Goal: Task Accomplishment & Management: Use online tool/utility

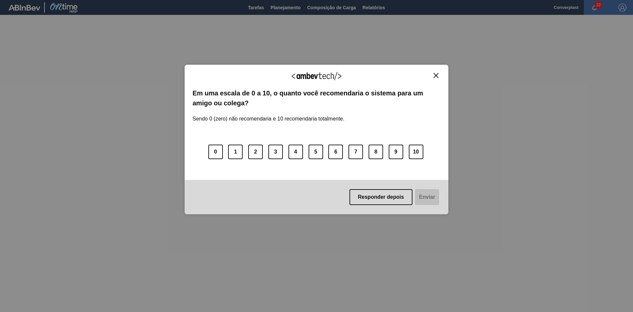
click at [436, 75] on img "Close" at bounding box center [436, 75] width 5 height 5
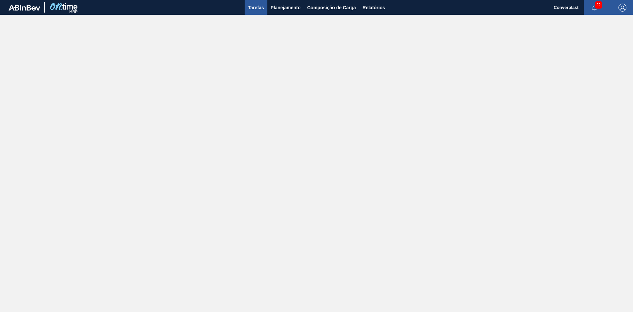
click at [265, 8] on button "Tarefas" at bounding box center [256, 7] width 23 height 15
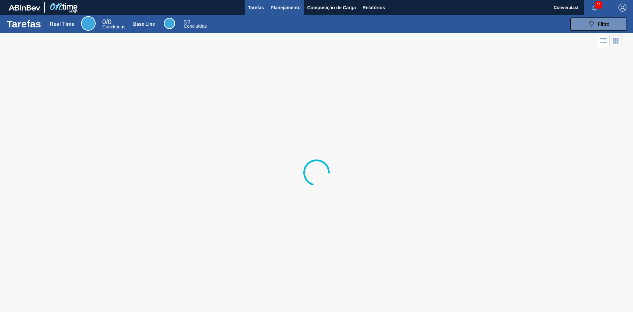
click at [280, 10] on span "Planejamento" at bounding box center [286, 8] width 30 height 8
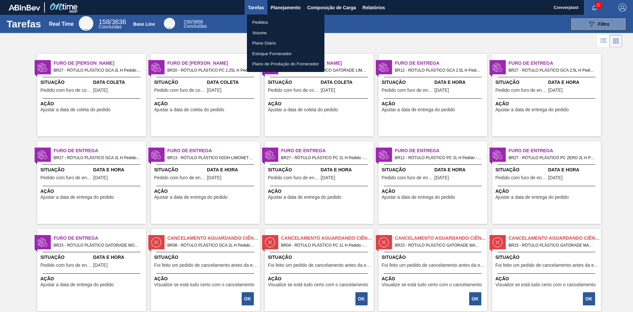
click at [270, 25] on li "Pedidos" at bounding box center [285, 22] width 77 height 11
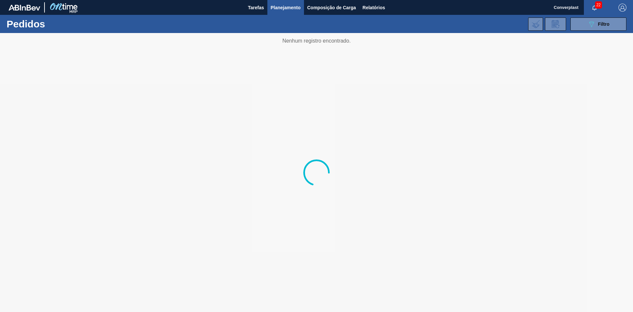
click at [597, 31] on div "089F7B8B-B2A5-4AFE-B5C0-19BA573D28AC Filtro Código Pedido Portal × 2027042 Códi…" at bounding box center [367, 24] width 525 height 20
click at [590, 29] on button "089F7B8B-B2A5-4AFE-B5C0-19BA573D28AC Filtro" at bounding box center [598, 23] width 56 height 13
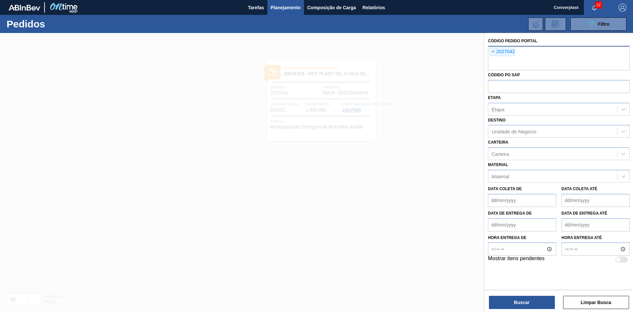
click at [490, 53] on div "× 2027042" at bounding box center [502, 51] width 25 height 9
click at [495, 54] on span "×" at bounding box center [493, 52] width 6 height 8
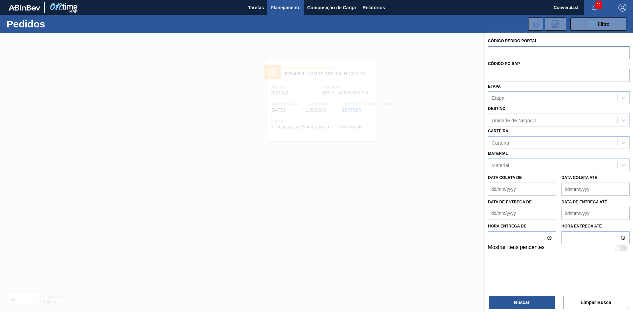
paste input "2023540"
type input "2023540"
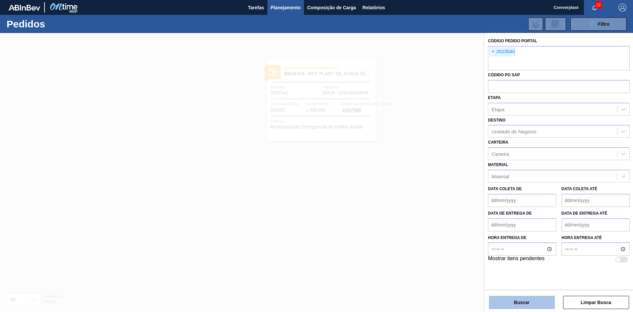
click at [533, 305] on button "Buscar" at bounding box center [522, 301] width 66 height 13
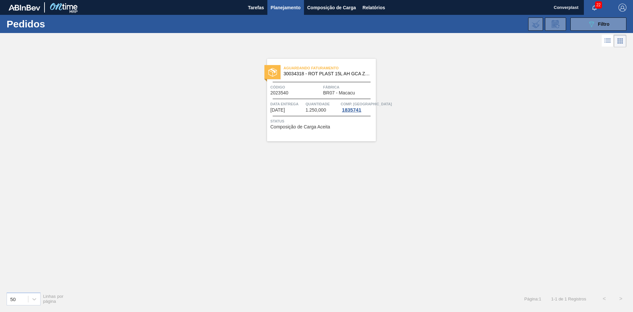
click at [340, 100] on div "Aguardando Faturamento 30034318 - ROT PLAST 15L AH GCA ZERO S CL NIV25 Código 2…" at bounding box center [321, 100] width 109 height 82
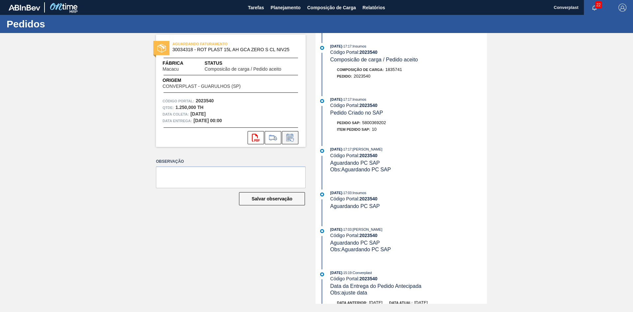
click at [293, 137] on icon at bounding box center [289, 138] width 7 height 8
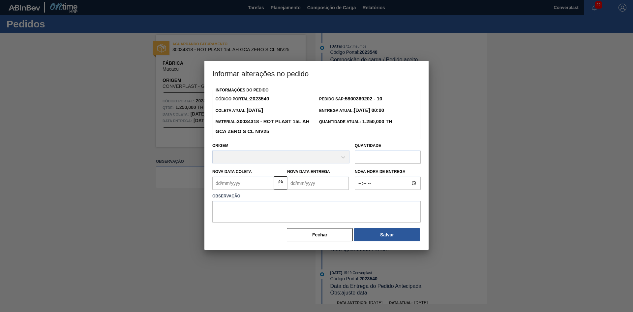
click at [370, 160] on input "text" at bounding box center [388, 156] width 66 height 13
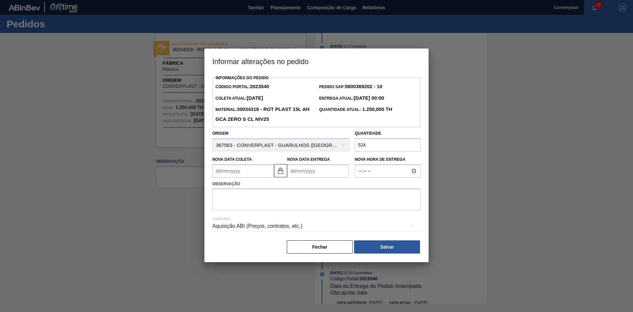
type input "524"
click at [340, 203] on textarea at bounding box center [316, 199] width 208 height 22
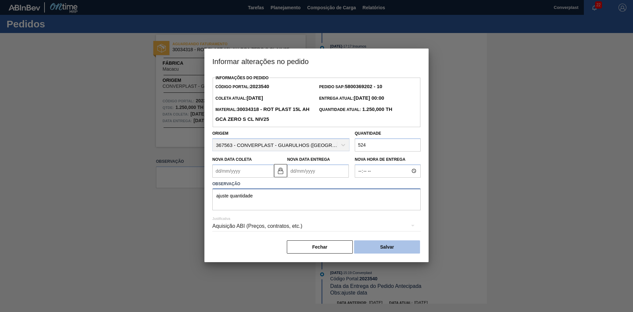
type textarea "ajuste quantidade"
click at [403, 246] on button "Salvar" at bounding box center [387, 246] width 66 height 13
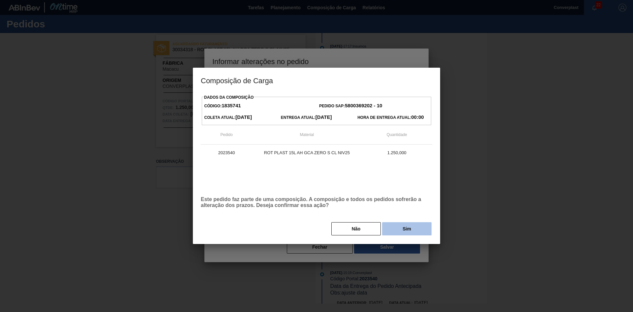
click at [413, 233] on button "Sim" at bounding box center [406, 228] width 49 height 13
